Goal: Information Seeking & Learning: Learn about a topic

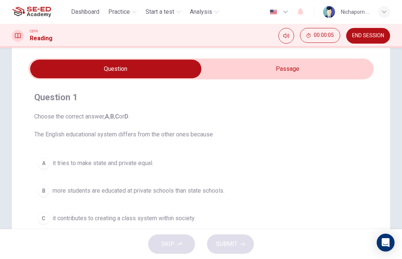
scroll to position [22, 0]
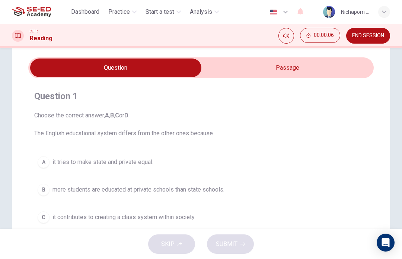
click at [318, 64] on input "checkbox" at bounding box center [116, 67] width 519 height 19
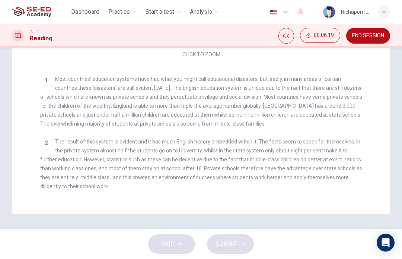
scroll to position [0, 0]
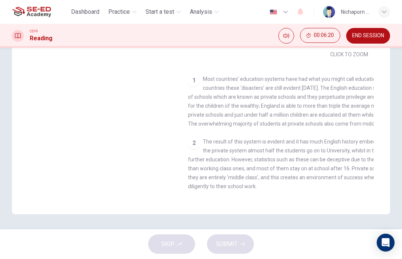
checkbox input "false"
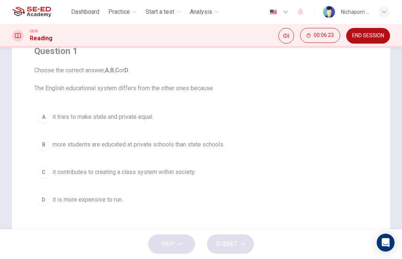
scroll to position [79, 0]
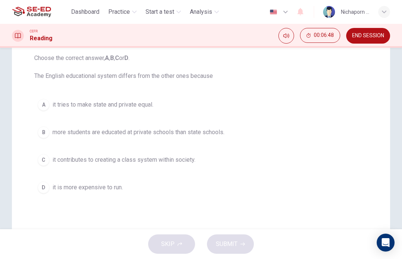
click at [86, 124] on button "B more students are educated at private schools than state schools." at bounding box center [201, 132] width 334 height 19
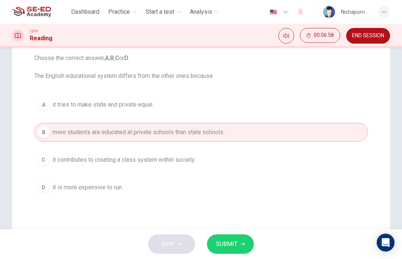
click at [233, 237] on button "SUBMIT" at bounding box center [230, 243] width 47 height 19
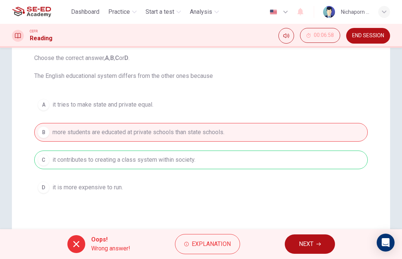
click at [316, 251] on button "NEXT" at bounding box center [310, 243] width 50 height 19
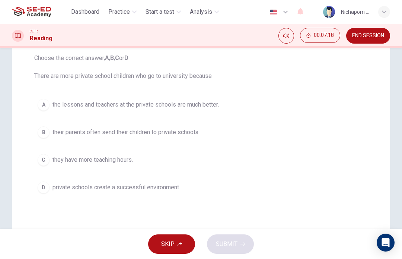
click at [188, 108] on span "the lessons and teachers at the private schools are much better." at bounding box center [136, 104] width 167 height 9
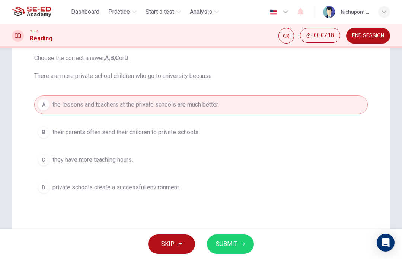
click at [229, 251] on button "SUBMIT" at bounding box center [230, 243] width 47 height 19
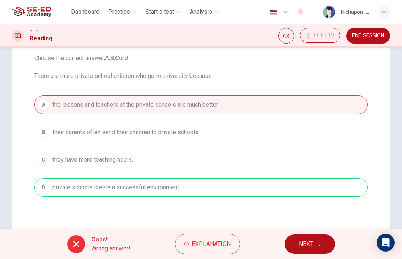
click at [311, 247] on span "NEXT" at bounding box center [306, 244] width 15 height 10
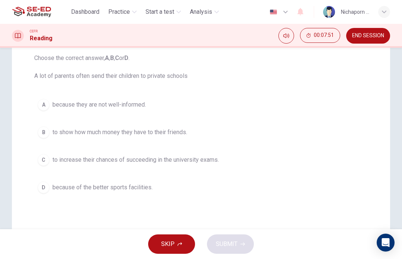
click at [181, 161] on span "to increase their chances of succeeding in the university exams." at bounding box center [136, 159] width 167 height 9
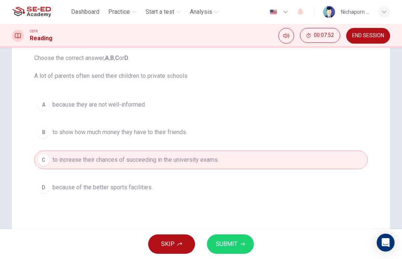
click at [237, 252] on button "SUBMIT" at bounding box center [230, 243] width 47 height 19
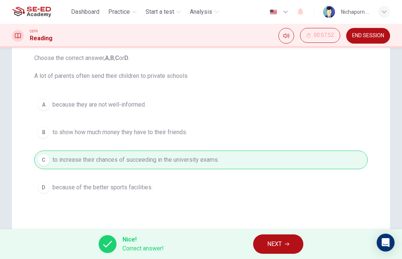
click at [281, 253] on button "NEXT" at bounding box center [278, 243] width 50 height 19
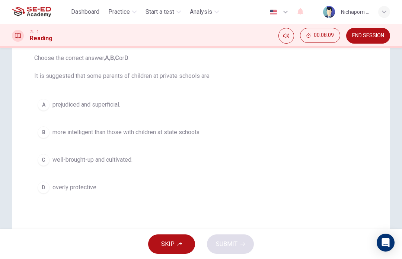
click at [120, 108] on span "prejudiced and superficial." at bounding box center [87, 104] width 68 height 9
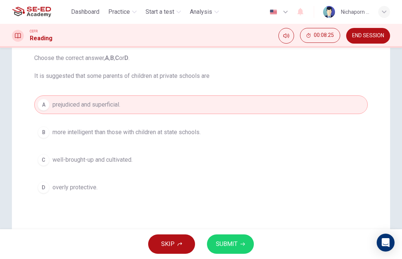
click at [243, 241] on button "SUBMIT" at bounding box center [230, 243] width 47 height 19
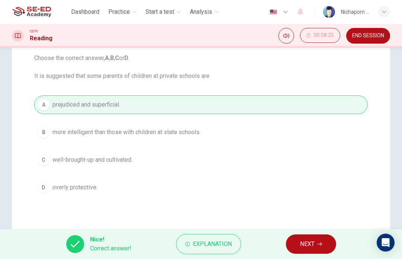
click at [312, 246] on span "NEXT" at bounding box center [307, 244] width 15 height 10
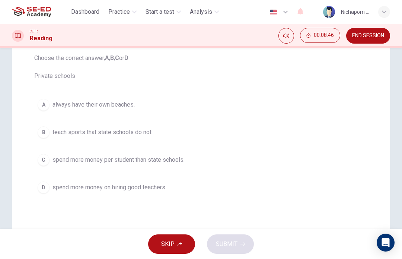
click at [161, 190] on span "spend more money on hiring good teachers." at bounding box center [110, 187] width 114 height 9
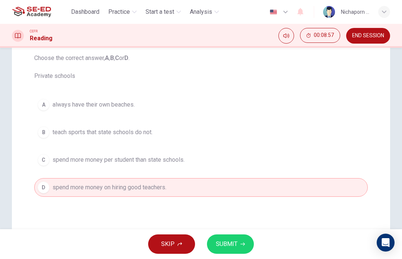
click at [237, 245] on span "SUBMIT" at bounding box center [227, 244] width 22 height 10
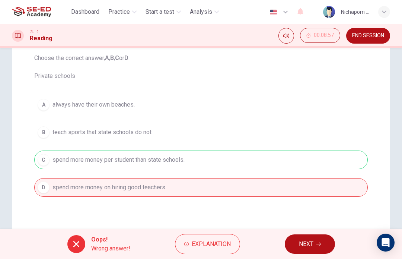
click at [308, 244] on span "NEXT" at bounding box center [306, 244] width 15 height 10
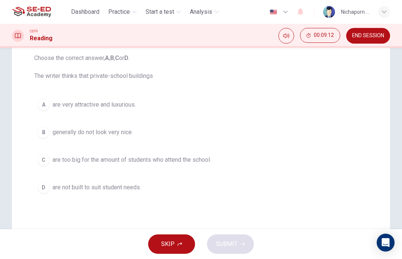
click at [116, 113] on button "A are very attractive and luxurious." at bounding box center [201, 104] width 334 height 19
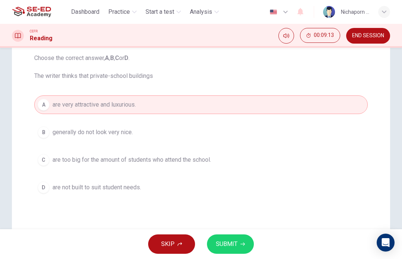
click at [231, 245] on span "SUBMIT" at bounding box center [227, 244] width 22 height 10
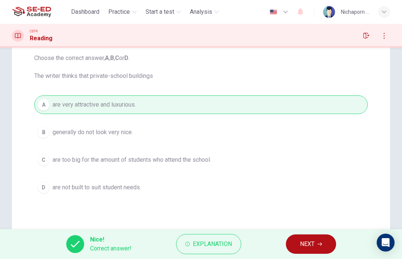
scroll to position [47, 0]
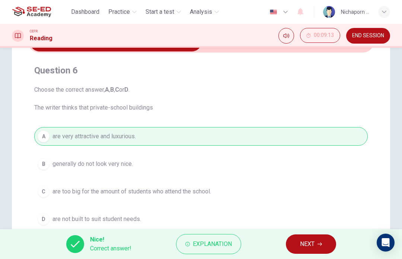
click at [314, 251] on button "NEXT" at bounding box center [311, 243] width 50 height 19
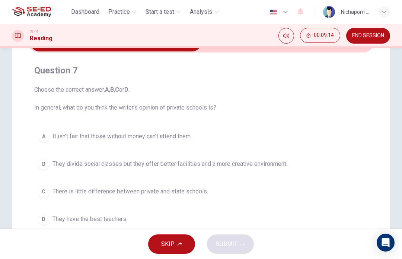
scroll to position [53, 0]
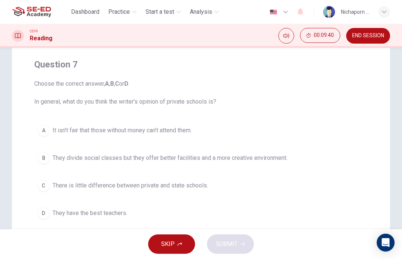
click at [231, 163] on button "B They divide social classes but they offer better facilities and a more creati…" at bounding box center [201, 158] width 334 height 19
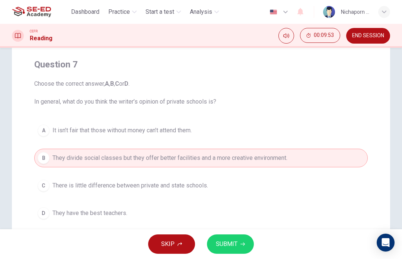
click at [234, 246] on span "SUBMIT" at bounding box center [227, 244] width 22 height 10
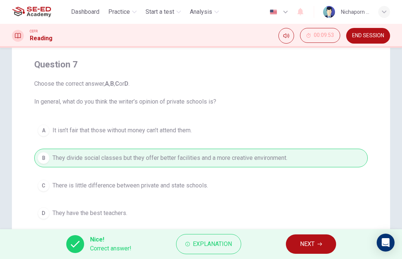
click at [305, 253] on button "NEXT" at bounding box center [311, 243] width 50 height 19
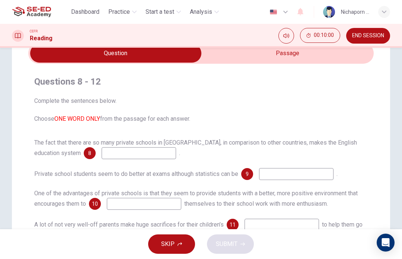
scroll to position [36, 0]
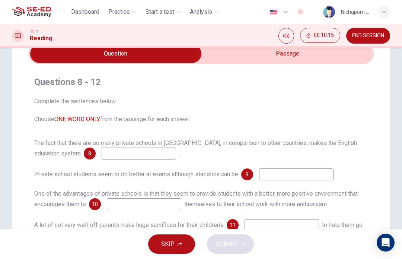
click at [102, 155] on input at bounding box center [139, 154] width 75 height 12
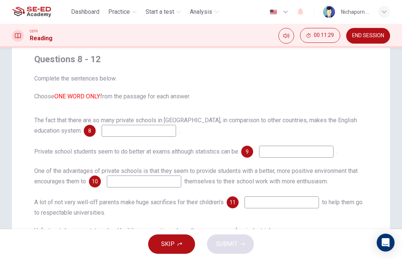
scroll to position [60, 0]
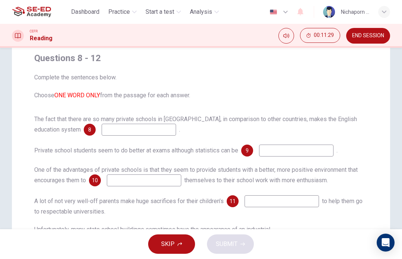
click at [136, 132] on input at bounding box center [139, 130] width 75 height 12
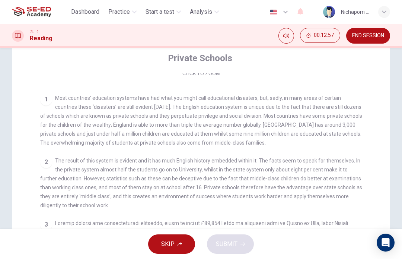
scroll to position [123, 0]
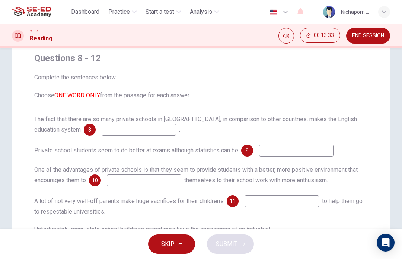
click at [140, 130] on input at bounding box center [139, 130] width 75 height 12
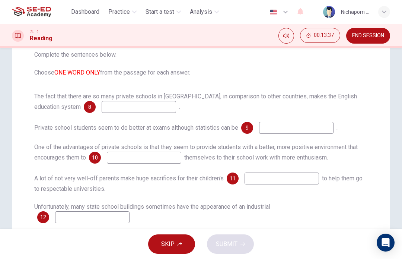
scroll to position [85, 0]
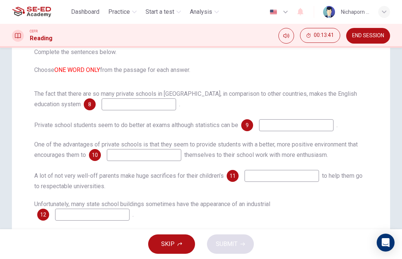
click at [102, 105] on input at bounding box center [139, 104] width 75 height 12
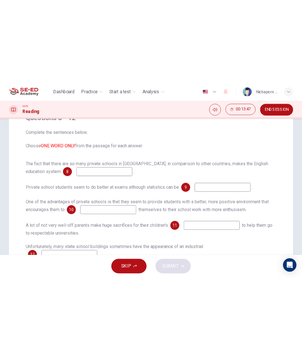
scroll to position [68, 0]
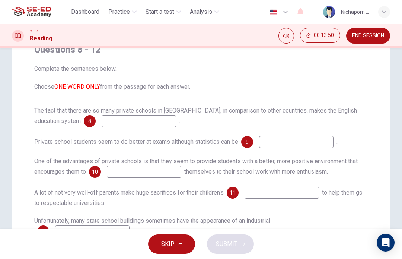
click at [132, 115] on input at bounding box center [139, 121] width 75 height 12
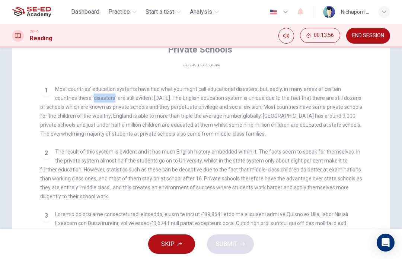
checkbox input "false"
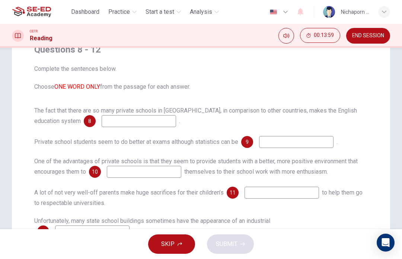
click at [107, 117] on input at bounding box center [139, 121] width 75 height 12
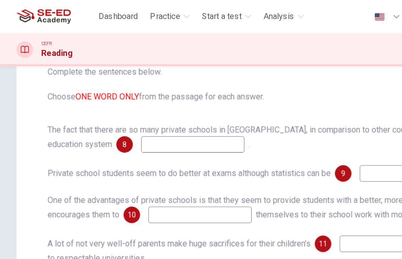
scroll to position [86, 0]
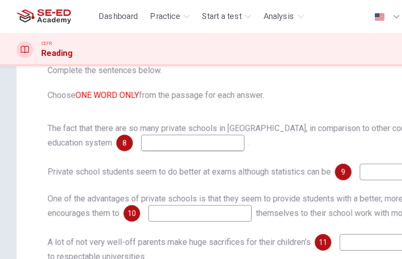
click at [88, 105] on span "8" at bounding box center [89, 102] width 3 height 5
click at [88, 101] on span "8" at bounding box center [89, 102] width 3 height 5
click at [116, 104] on input at bounding box center [139, 103] width 75 height 12
click at [137, 97] on input "ในสเตอร์" at bounding box center [139, 103] width 75 height 12
click at [143, 106] on input "ในสเตอร์" at bounding box center [139, 103] width 75 height 12
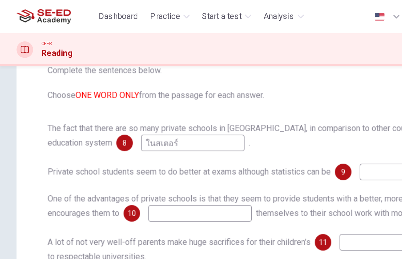
click at [140, 105] on input "ในสเตอร์" at bounding box center [139, 103] width 75 height 12
click at [137, 108] on input "ในสเตอร์" at bounding box center [139, 103] width 75 height 12
click at [124, 104] on input "ในสเตอร์" at bounding box center [139, 103] width 75 height 12
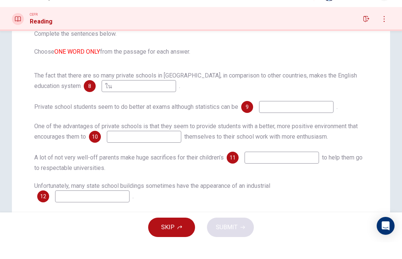
click at [139, 96] on div "The fact that there are so many private schools in [GEOGRAPHIC_DATA], in compar…" at bounding box center [201, 153] width 334 height 131
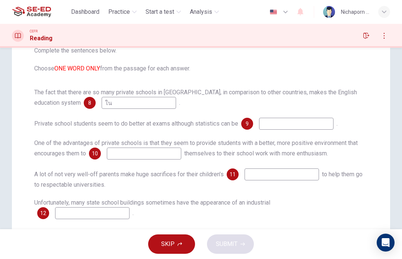
click at [141, 99] on input "ใน" at bounding box center [139, 103] width 75 height 12
type input "ใ"
click at [140, 106] on input "Dis" at bounding box center [139, 103] width 75 height 12
type input "D"
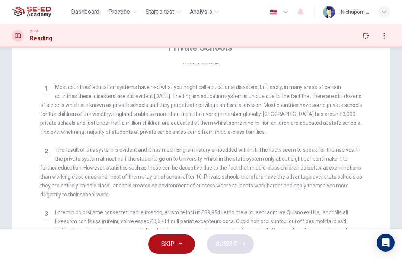
checkbox input "false"
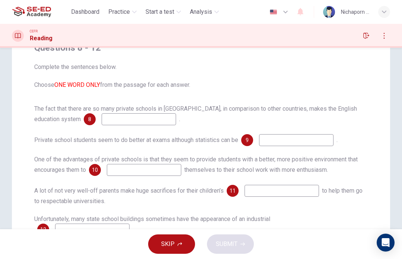
click at [123, 121] on input at bounding box center [139, 119] width 75 height 12
type input "S"
type input "Disadter"
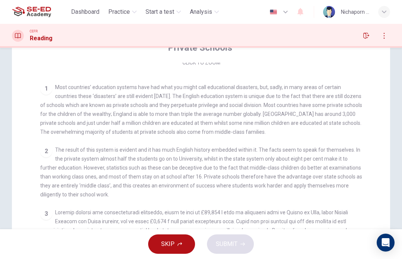
checkbox input "false"
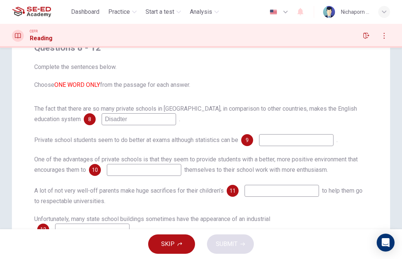
click at [122, 122] on input "Disadter" at bounding box center [139, 119] width 75 height 12
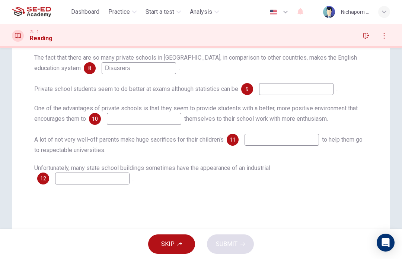
type input "Disasrers"
click at [276, 165] on div "Unfortunately, many state school buildings sometimes have the appearance of an …" at bounding box center [201, 174] width 334 height 21
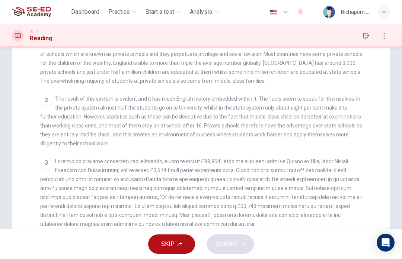
checkbox input "false"
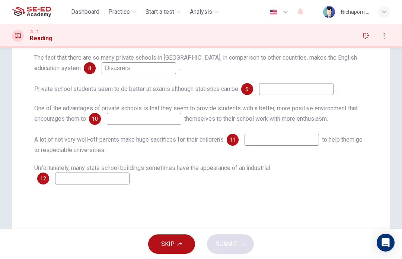
click at [284, 88] on input at bounding box center [296, 89] width 75 height 12
type input "F"
type input "deceptive"
click at [168, 117] on input at bounding box center [144, 119] width 75 height 12
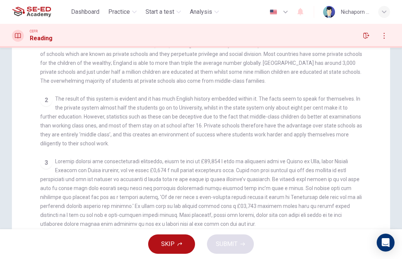
checkbox input "false"
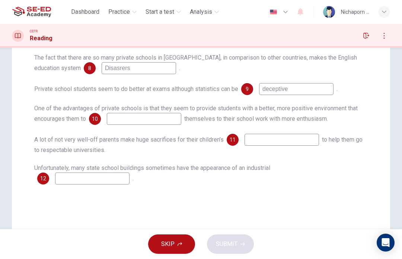
click at [149, 122] on input at bounding box center [144, 119] width 75 height 12
type input "Apply"
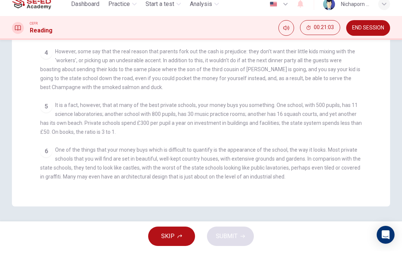
scroll to position [202, 0]
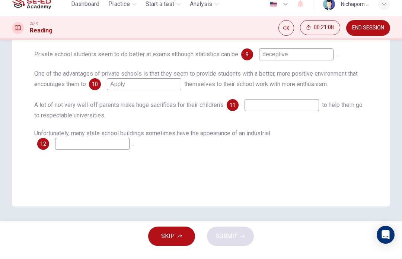
checkbox input "false"
click at [100, 137] on span "Unfortunately, many state school buildings sometimes have the appearance of an …" at bounding box center [152, 140] width 236 height 7
click at [115, 146] on input at bounding box center [92, 152] width 75 height 12
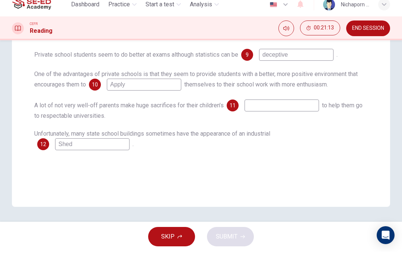
scroll to position [0, 0]
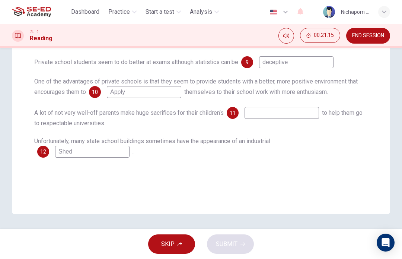
type input "Shed"
click at [276, 113] on input at bounding box center [282, 113] width 75 height 12
click at [181, 158] on div "Questions 8 - 12 Complete the sentences below. Choose ONE WORD ONLY from the pa…" at bounding box center [201, 61] width 346 height 206
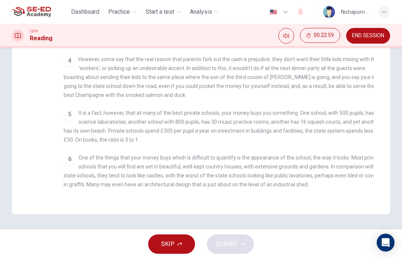
scroll to position [148, 0]
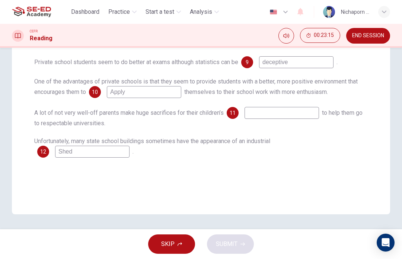
click at [279, 113] on input at bounding box center [282, 113] width 75 height 12
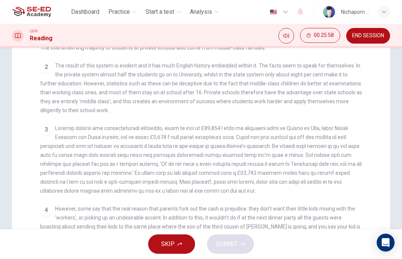
scroll to position [140, 0]
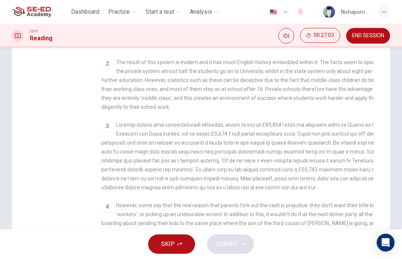
checkbox input "false"
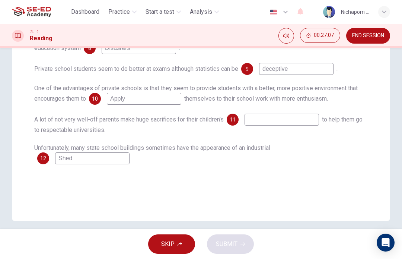
click at [295, 121] on input at bounding box center [282, 120] width 75 height 12
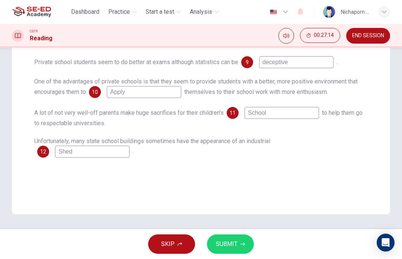
scroll to position [148, 0]
type input "School"
click at [162, 184] on div "Questions 8 - 12 Complete the sentences below. Choose ONE WORD ONLY from the pa…" at bounding box center [201, 65] width 379 height 300
click at [230, 242] on span "SUBMIT" at bounding box center [227, 244] width 22 height 10
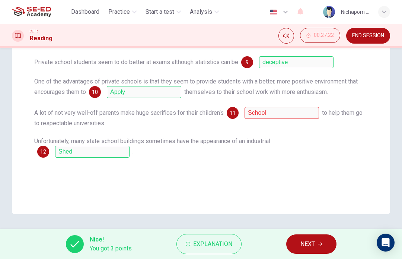
click at [215, 237] on button "Explanation" at bounding box center [209, 244] width 65 height 20
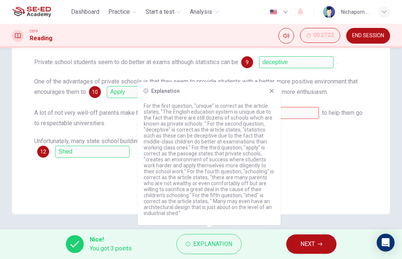
scroll to position [145, 0]
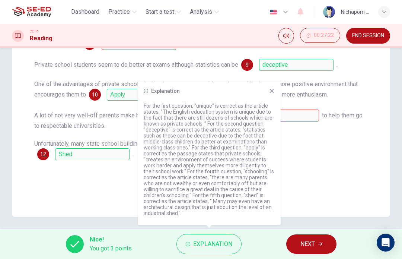
click at [275, 81] on span "One of the advantages of private schools is that they seem to provide students …" at bounding box center [196, 89] width 324 height 18
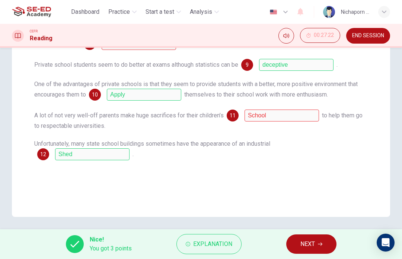
click at [311, 240] on span "NEXT" at bounding box center [308, 244] width 15 height 10
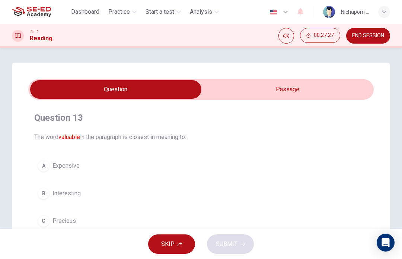
click at [86, 11] on span "Dashboard" at bounding box center [85, 11] width 28 height 9
